Goal: Task Accomplishment & Management: Complete application form

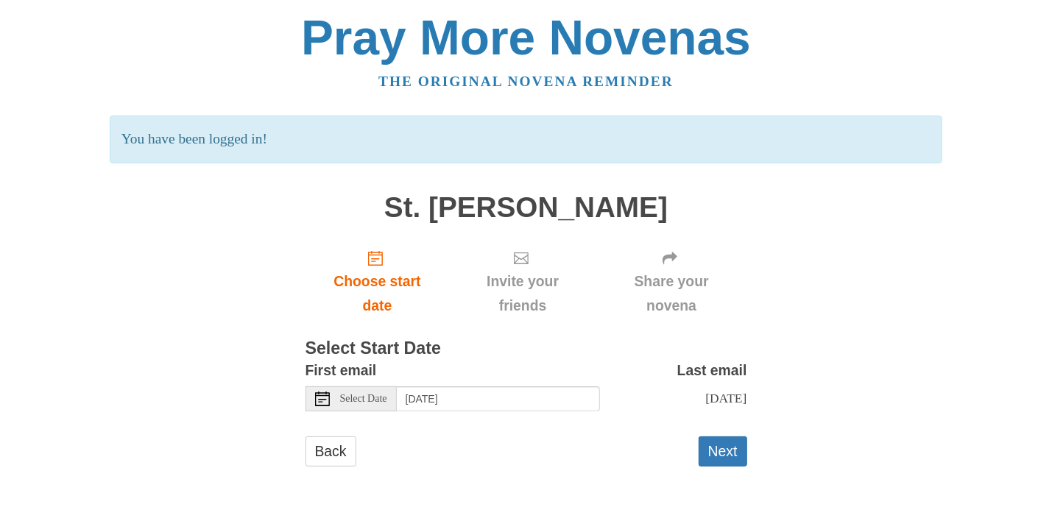
click at [319, 403] on icon at bounding box center [322, 399] width 15 height 15
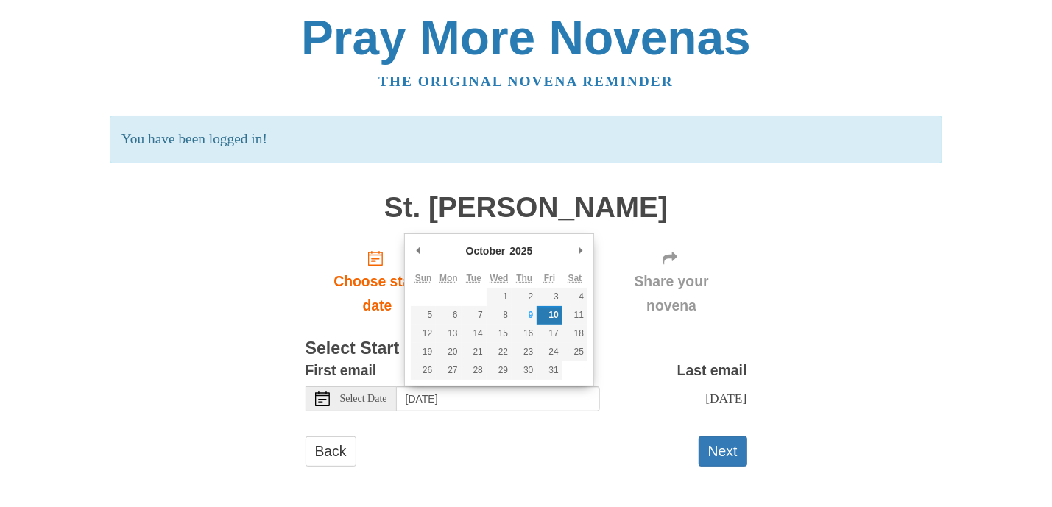
click at [913, 319] on div "Pray More Novenas The original novena reminder You have been logged in! St. Luc…" at bounding box center [527, 255] width 862 height 510
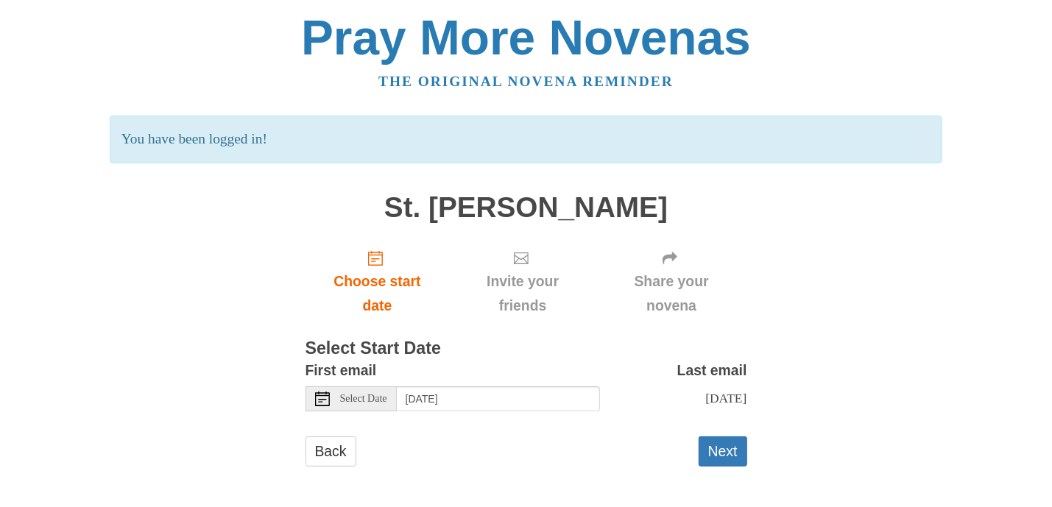
scroll to position [1, 0]
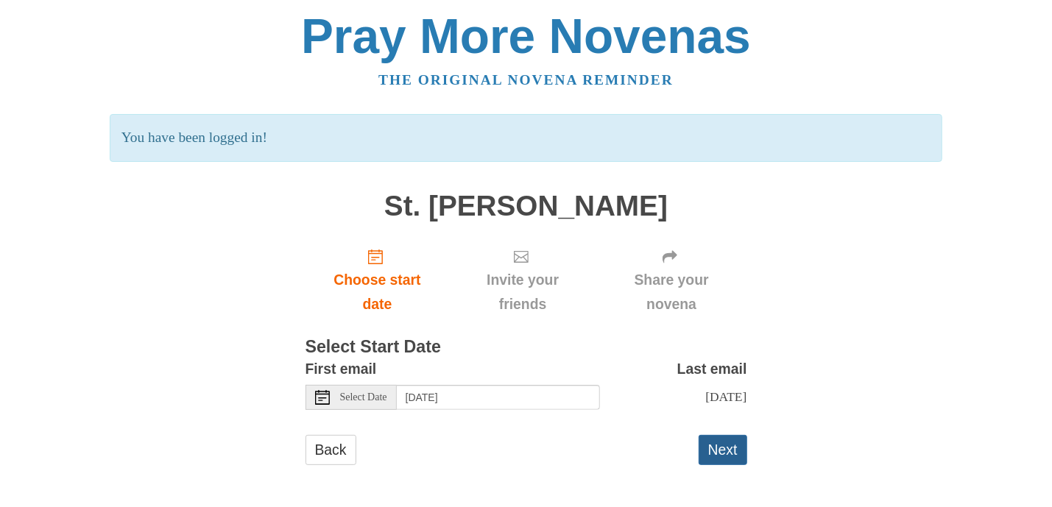
click at [727, 446] on button "Next" at bounding box center [723, 450] width 49 height 30
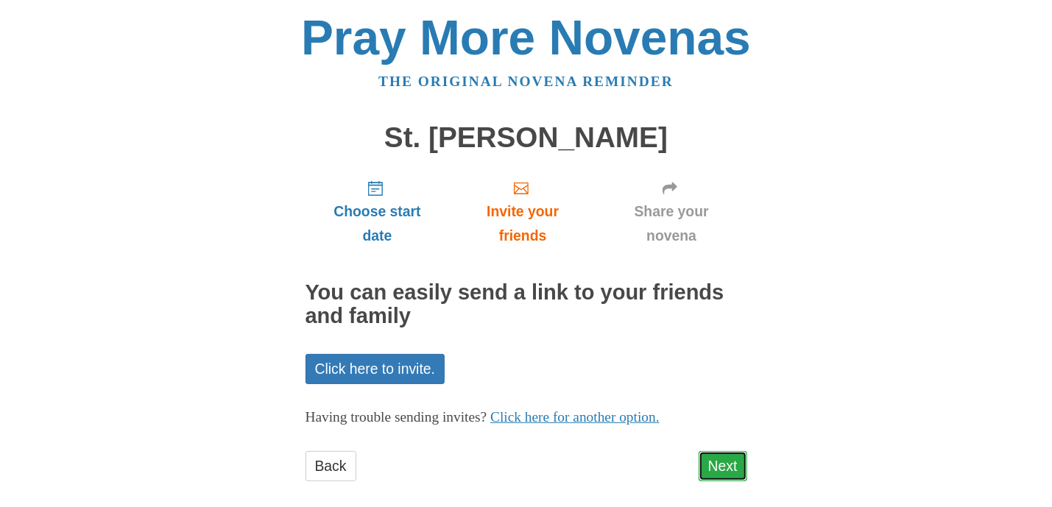
click at [727, 469] on link "Next" at bounding box center [723, 466] width 49 height 30
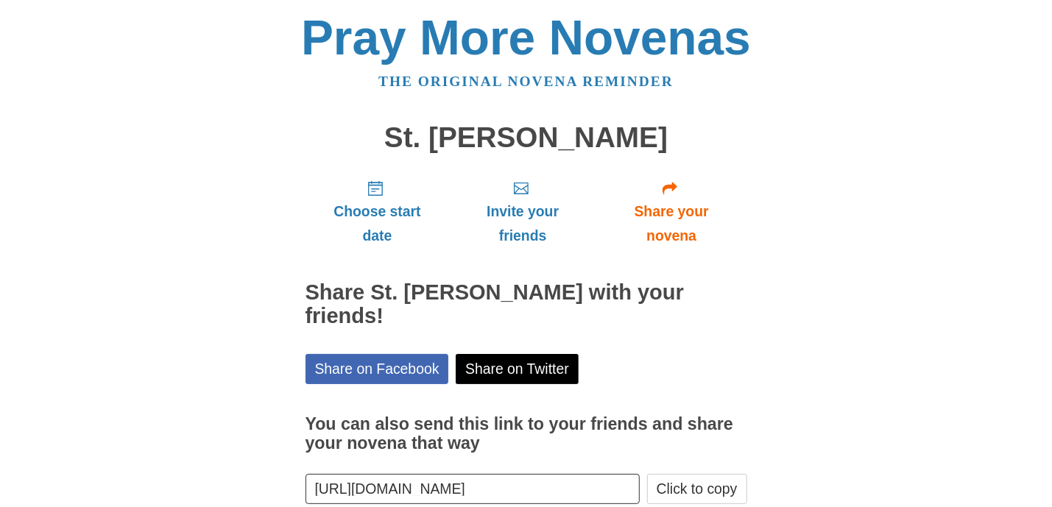
click at [727, 474] on button "Click to copy" at bounding box center [697, 489] width 100 height 30
